Goal: Information Seeking & Learning: Find specific fact

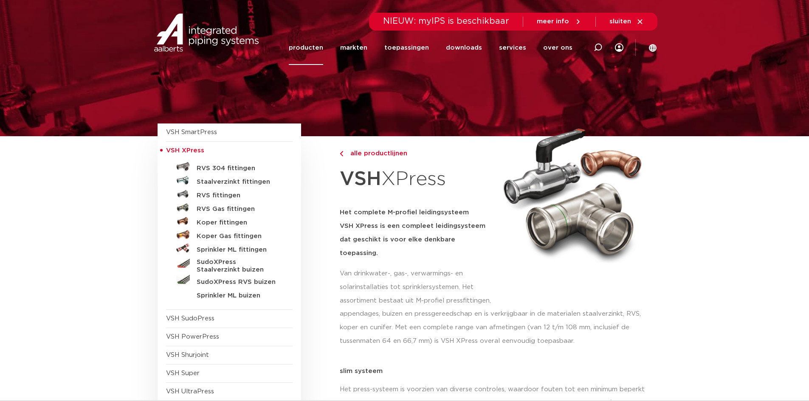
click at [190, 148] on span "VSH XPress" at bounding box center [185, 150] width 38 height 6
click at [208, 224] on h5 "Koper fittingen" at bounding box center [239, 223] width 84 height 8
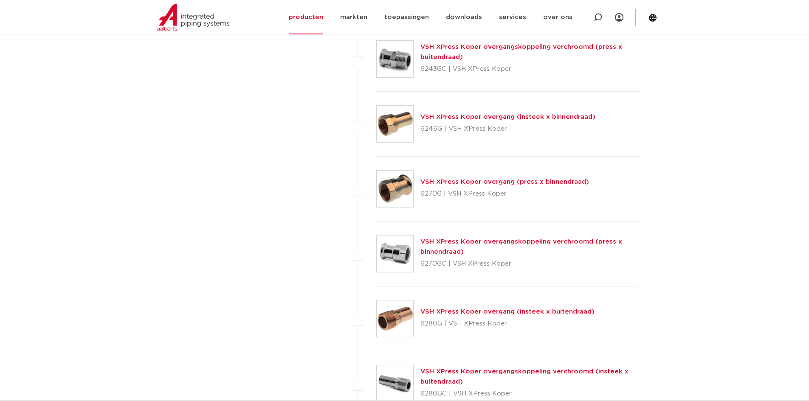
scroll to position [657, 0]
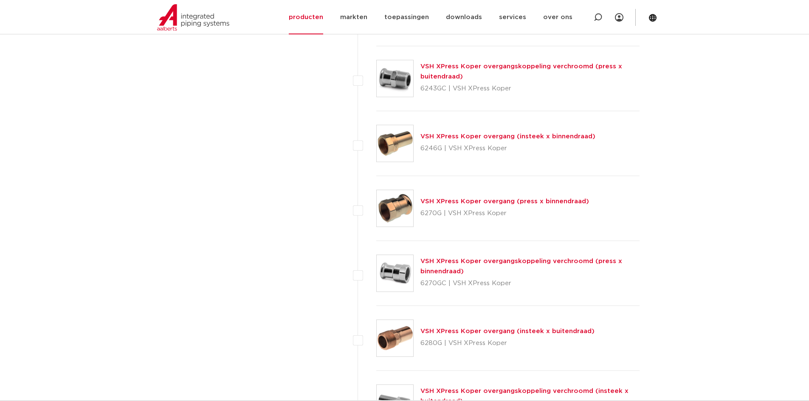
click at [453, 200] on link "VSH XPress Koper overgang (press x binnendraad)" at bounding box center [504, 201] width 169 height 6
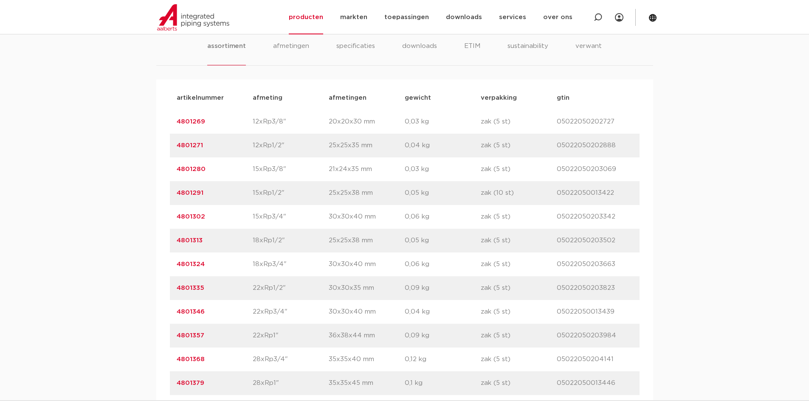
scroll to position [679, 0]
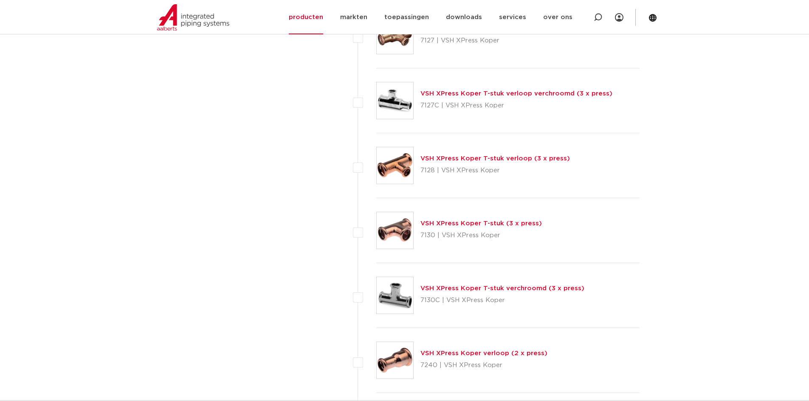
scroll to position [2779, 0]
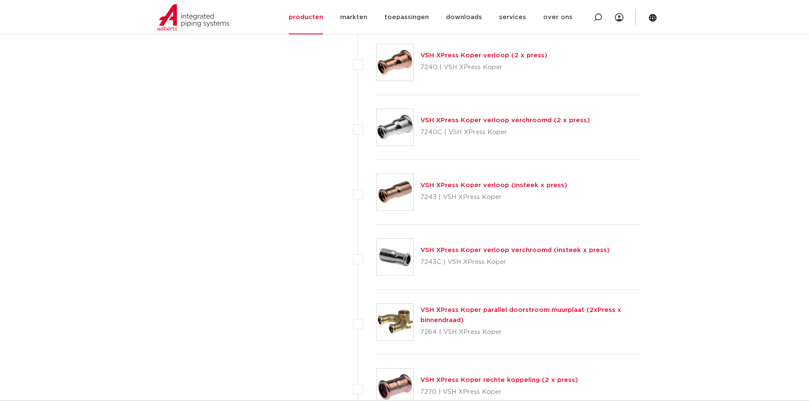
drag, startPoint x: 472, startPoint y: 257, endPoint x: 471, endPoint y: 252, distance: 5.2
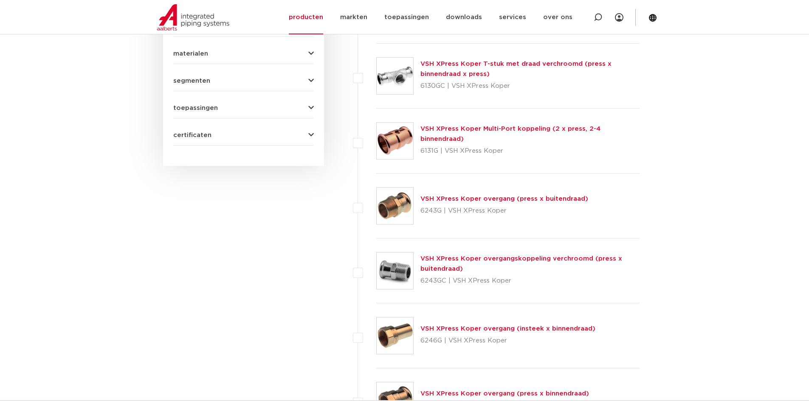
scroll to position [467, 0]
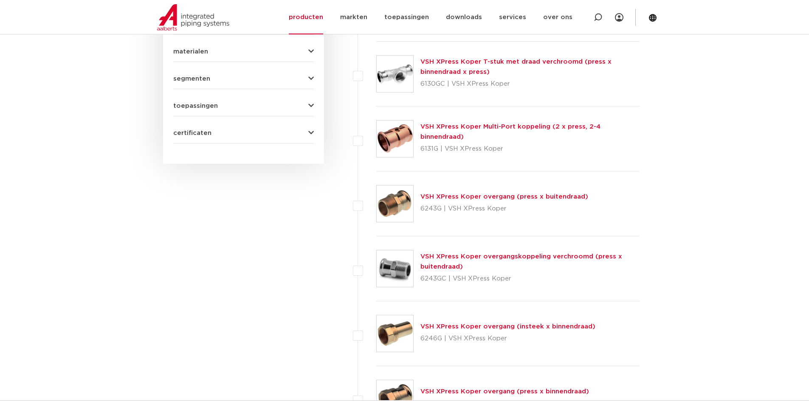
click at [449, 199] on link "VSH XPress Koper overgang (press x buitendraad)" at bounding box center [504, 197] width 168 height 6
click at [450, 197] on link "VSH XPress Koper overgang (press x buitendraad)" at bounding box center [504, 197] width 168 height 6
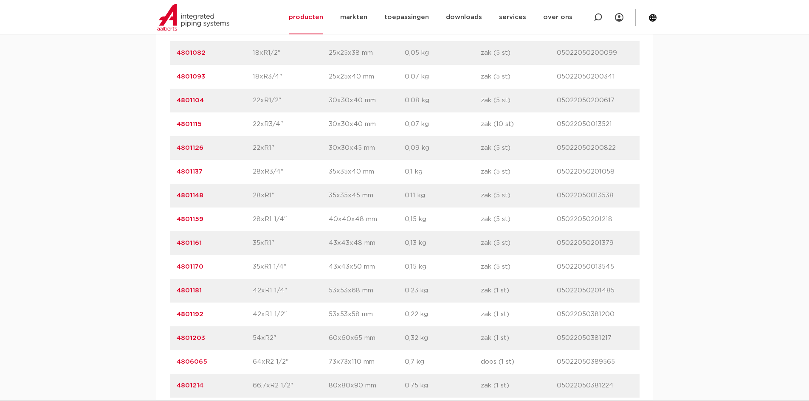
scroll to position [806, 0]
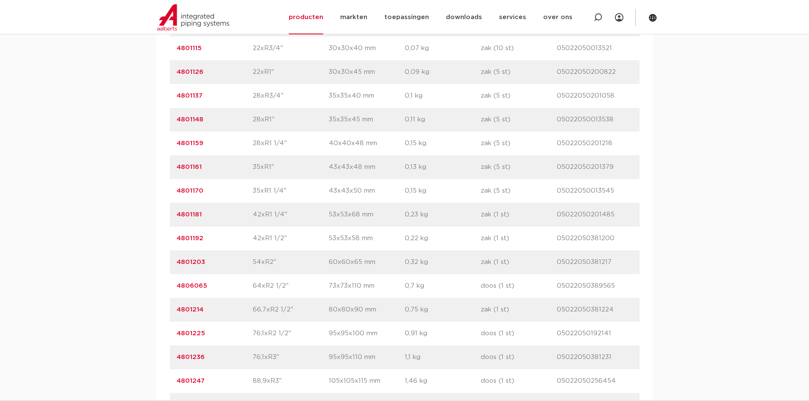
drag, startPoint x: 201, startPoint y: 214, endPoint x: 176, endPoint y: 214, distance: 25.5
click at [176, 214] on div "artikelnummer 4801181 afmeting 42xR1 1/4" afmetingen 53x53x68 mm gewicht 0,23 k…" at bounding box center [404, 215] width 469 height 24
copy link "4801181"
drag, startPoint x: 200, startPoint y: 241, endPoint x: 177, endPoint y: 241, distance: 23.3
click at [177, 241] on p "4801192" at bounding box center [215, 238] width 76 height 10
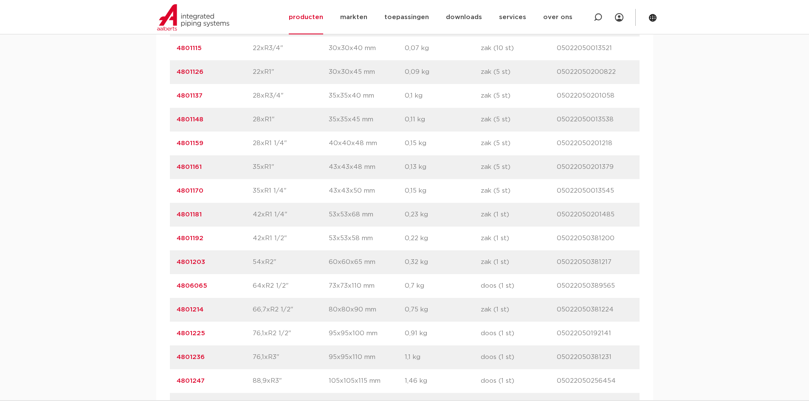
copy link "4801192"
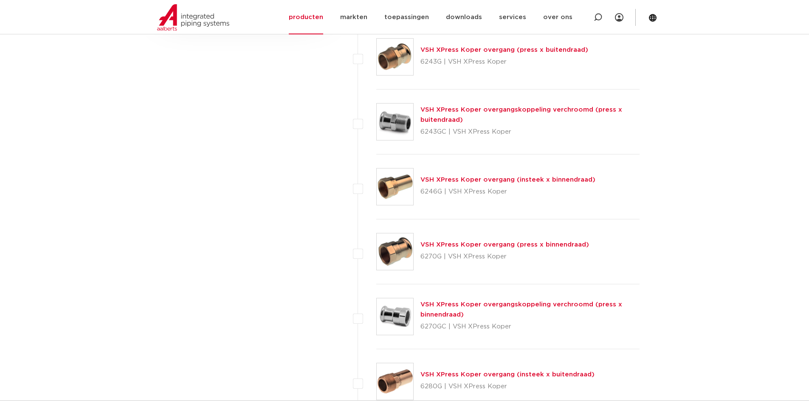
scroll to position [647, 0]
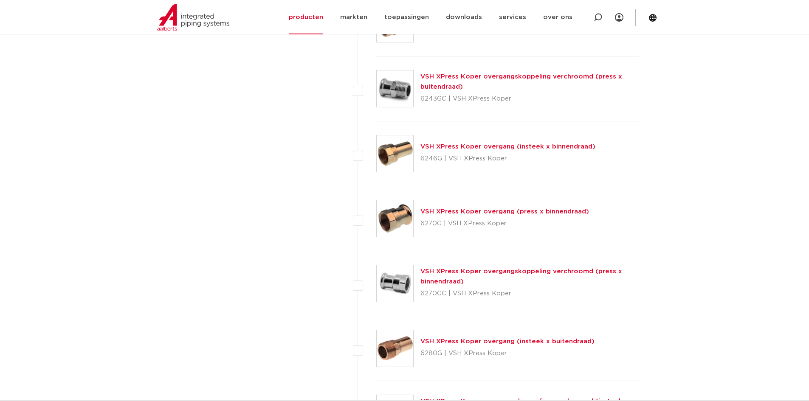
click at [420, 209] on div "VSH XPress Koper overgang (press x binnendraad) 6270G | VSH XPress Koper" at bounding box center [508, 218] width 264 height 65
click at [425, 209] on link "VSH XPress Koper overgang (press x binnendraad)" at bounding box center [504, 211] width 169 height 6
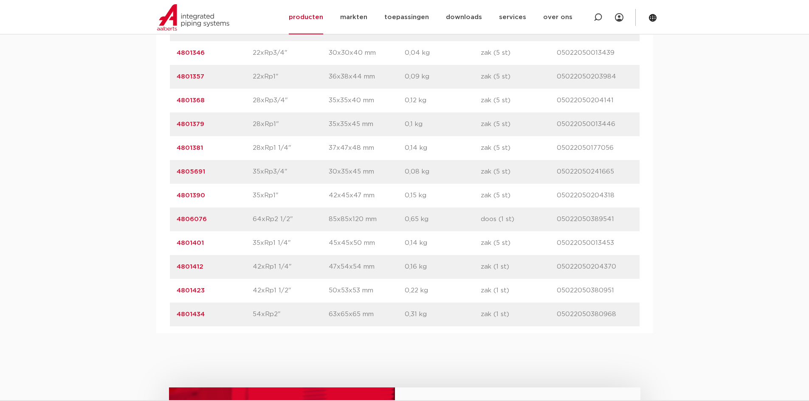
scroll to position [806, 0]
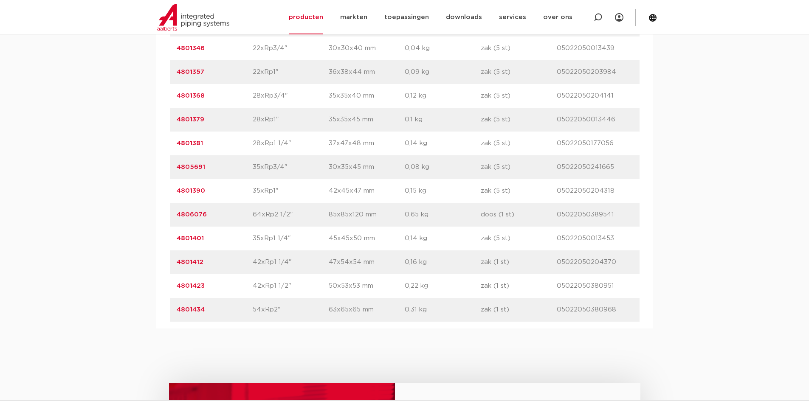
drag, startPoint x: 208, startPoint y: 264, endPoint x: 177, endPoint y: 264, distance: 31.4
click at [177, 264] on p "4801412" at bounding box center [215, 262] width 76 height 10
copy link "4801412"
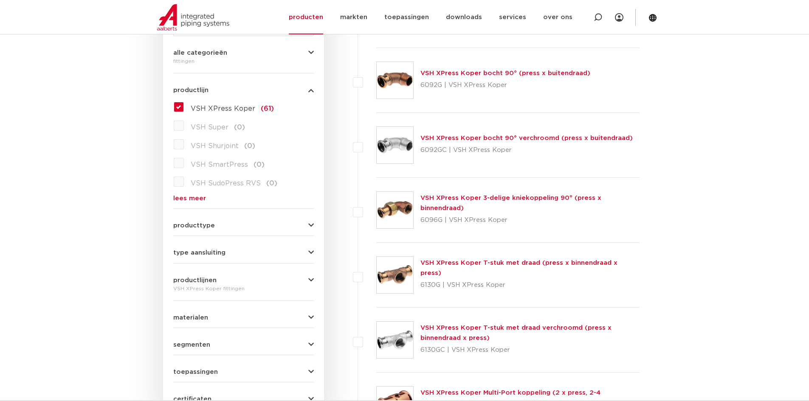
scroll to position [127, 0]
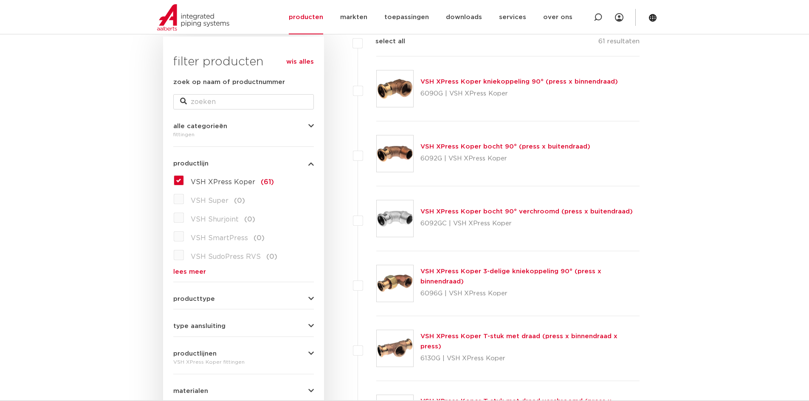
click at [430, 80] on link "VSH XPress Koper kniekoppeling 90° (press x binnendraad)" at bounding box center [518, 82] width 197 height 6
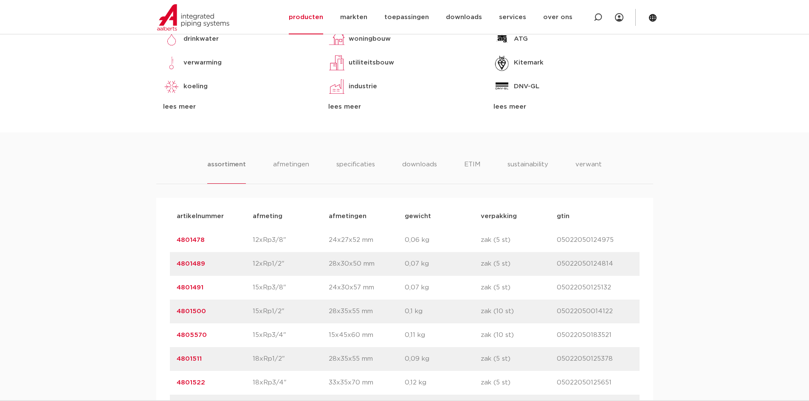
scroll to position [637, 0]
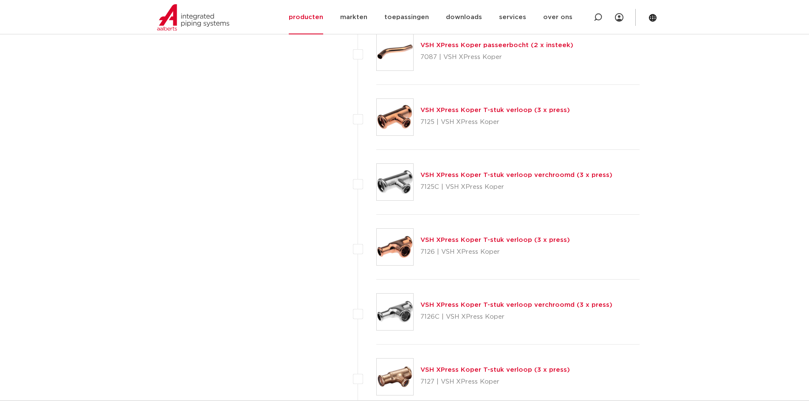
scroll to position [2419, 0]
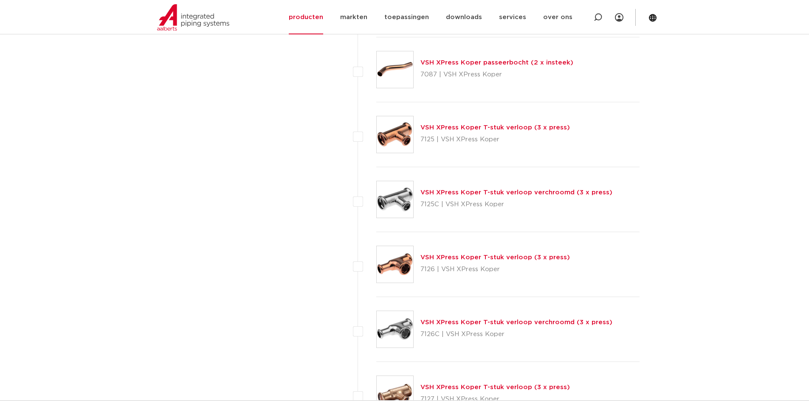
click at [479, 127] on link "VSH XPress Koper T-stuk verloop (3 x press)" at bounding box center [494, 127] width 149 height 6
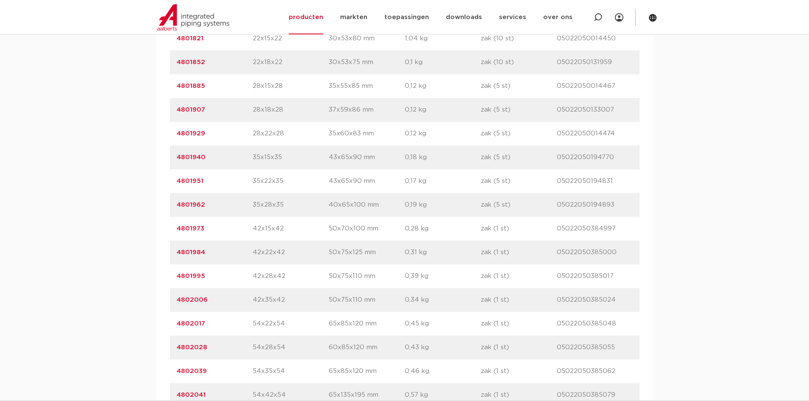
scroll to position [722, 0]
drag, startPoint x: 207, startPoint y: 276, endPoint x: 181, endPoint y: 275, distance: 25.9
click at [181, 275] on p "4801995" at bounding box center [215, 276] width 76 height 10
drag, startPoint x: 211, startPoint y: 252, endPoint x: 176, endPoint y: 253, distance: 34.8
click at [176, 253] on div "artikelnummer 4801984 afmeting 42x22x42 afmetingen 50x75x125 mm gewicht 0,31 kg…" at bounding box center [404, 252] width 469 height 24
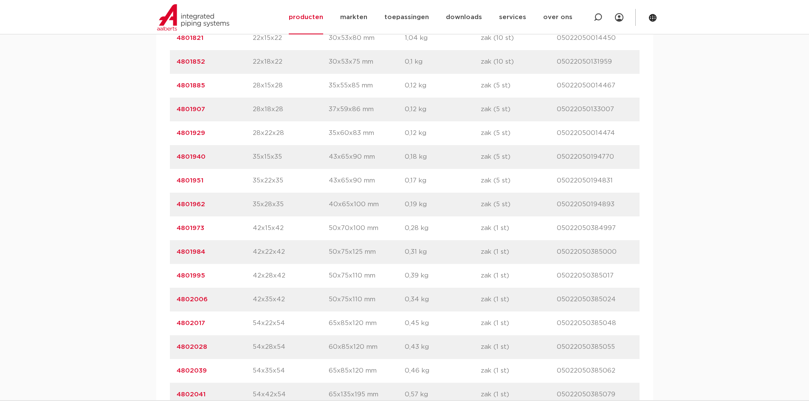
copy link "4801984"
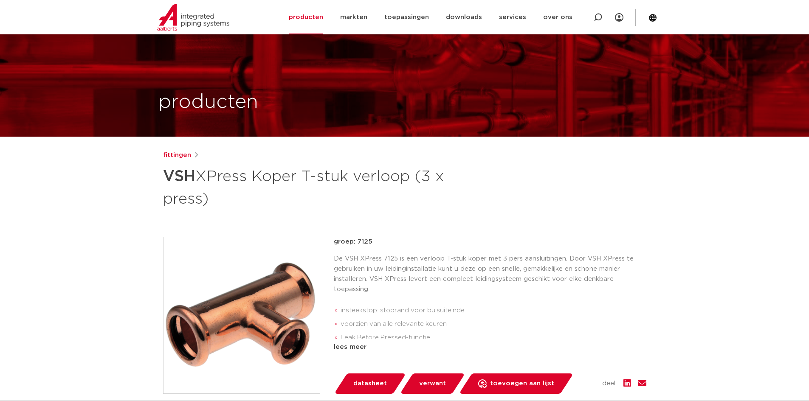
scroll to position [297, 0]
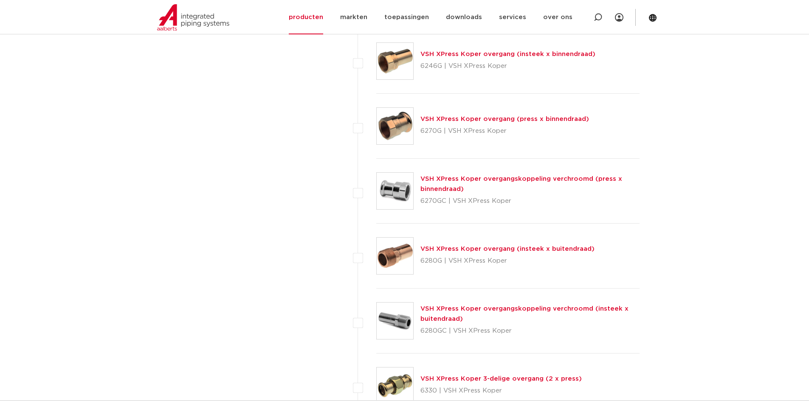
scroll to position [722, 0]
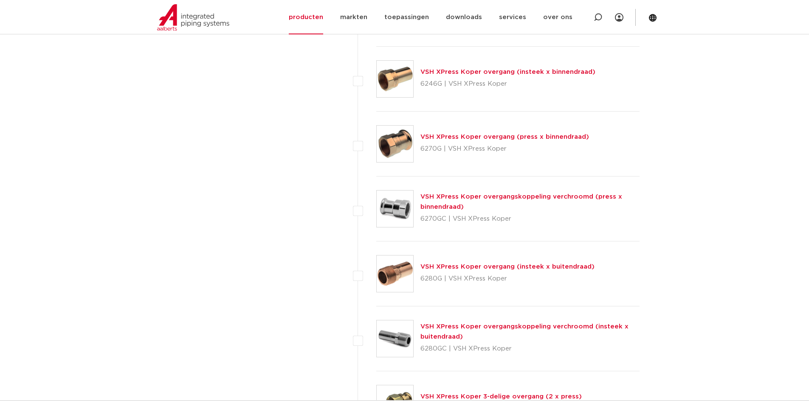
click at [456, 137] on link "VSH XPress Koper overgang (press x binnendraad)" at bounding box center [504, 137] width 169 height 6
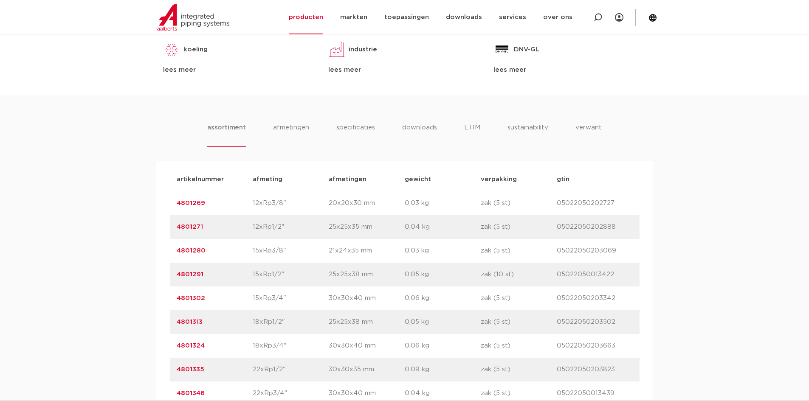
scroll to position [509, 0]
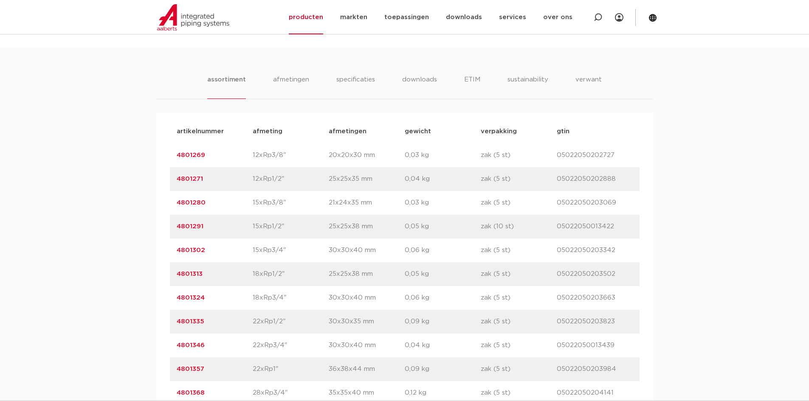
drag, startPoint x: 211, startPoint y: 228, endPoint x: 178, endPoint y: 228, distance: 33.5
click at [178, 228] on p "4801291" at bounding box center [215, 227] width 76 height 10
copy link "4801291"
